Goal: Information Seeking & Learning: Check status

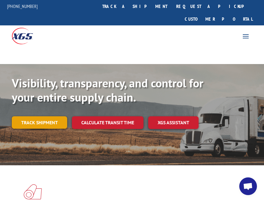
click at [45, 116] on link "Track shipment" at bounding box center [39, 122] width 55 height 12
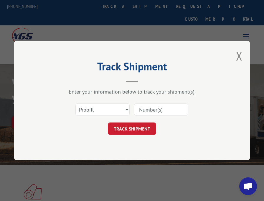
click at [157, 107] on input at bounding box center [161, 109] width 54 height 12
type input "17517398"
click at [126, 127] on button "TRACK SHIPMENT" at bounding box center [132, 128] width 48 height 12
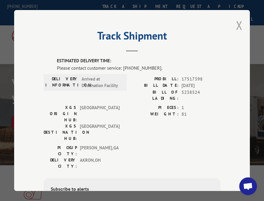
click at [236, 22] on button "Close modal" at bounding box center [239, 25] width 6 height 16
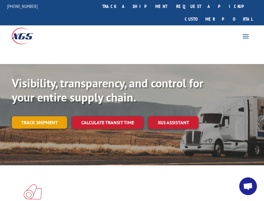
click at [44, 116] on link "Track shipment" at bounding box center [39, 122] width 55 height 12
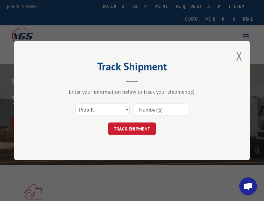
click at [140, 109] on input at bounding box center [161, 109] width 54 height 12
type input "17517398"
click at [126, 129] on button "TRACK SHIPMENT" at bounding box center [132, 128] width 48 height 12
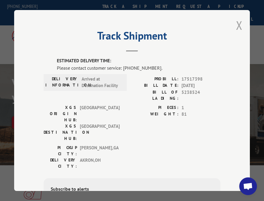
click at [237, 22] on button "Close modal" at bounding box center [239, 25] width 6 height 16
